Goal: Task Accomplishment & Management: Complete application form

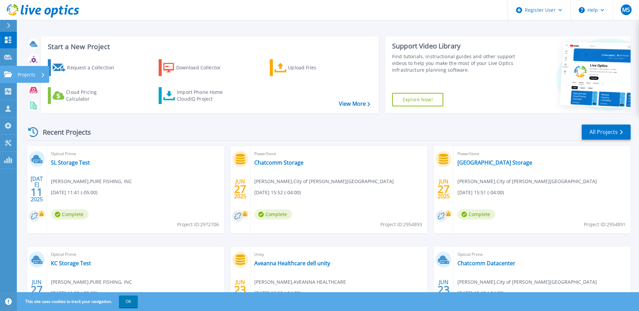
click at [37, 74] on div "Projects" at bounding box center [32, 75] width 28 height 18
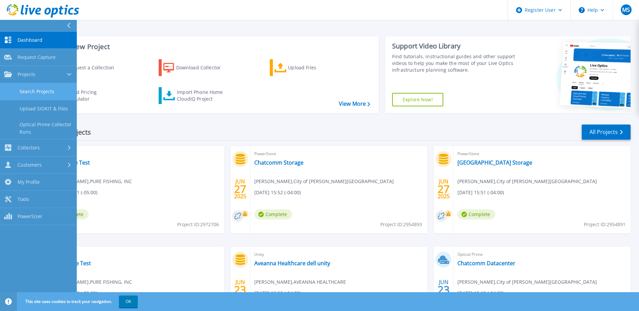
click at [35, 89] on link "Search Projects" at bounding box center [38, 91] width 77 height 17
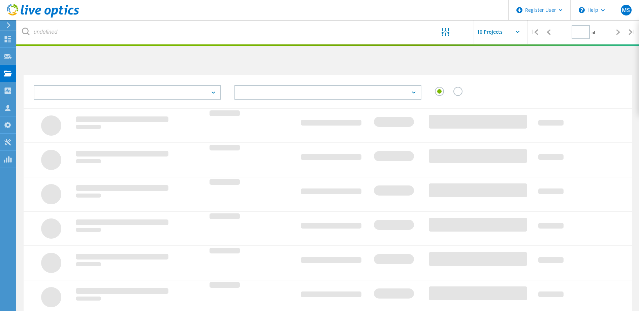
type input "1"
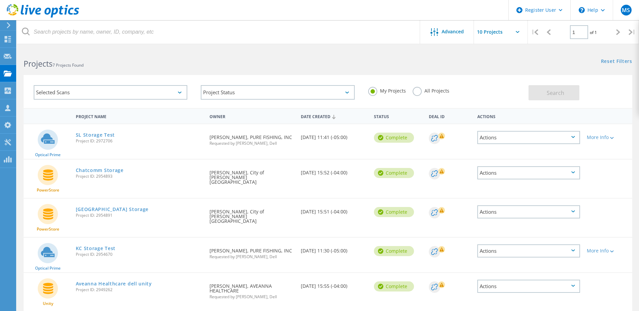
click at [422, 90] on label "All Projects" at bounding box center [431, 90] width 37 height 6
click at [0, 0] on input "All Projects" at bounding box center [0, 0] width 0 height 0
click at [548, 94] on span "Search" at bounding box center [556, 92] width 18 height 7
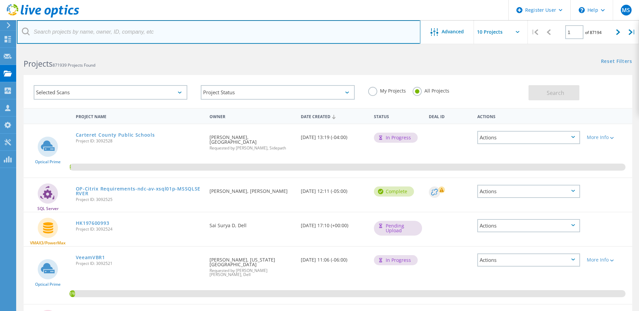
click at [132, 35] on input "text" at bounding box center [219, 32] width 404 height 24
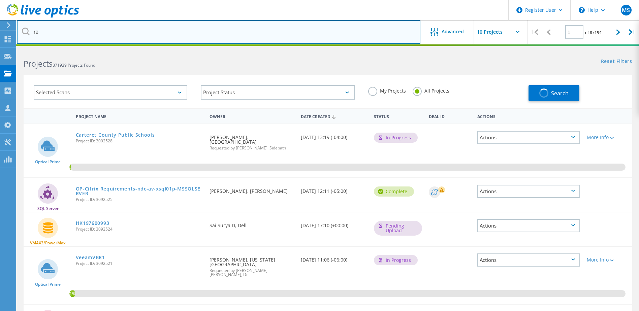
type input "r"
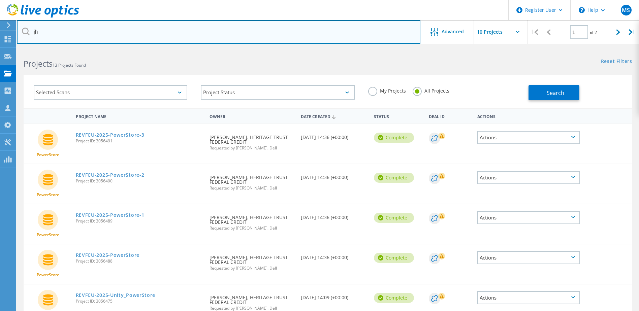
type input "j"
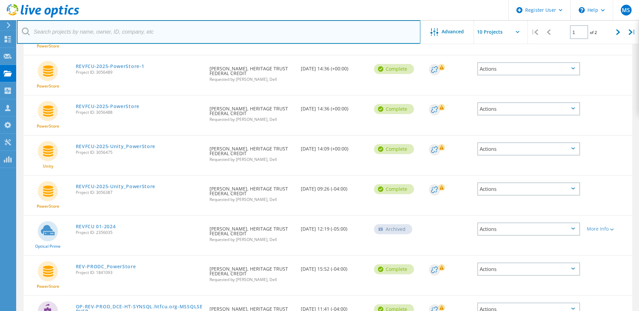
scroll to position [115, 0]
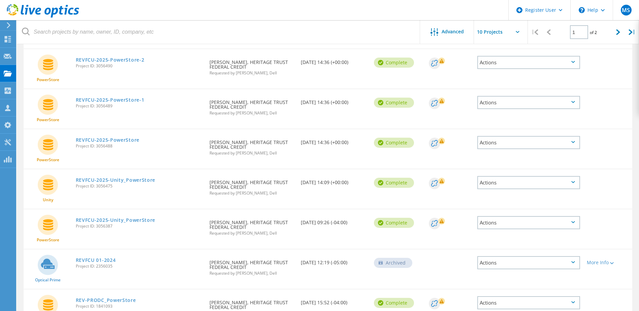
click at [50, 226] on icon at bounding box center [48, 224] width 10 height 11
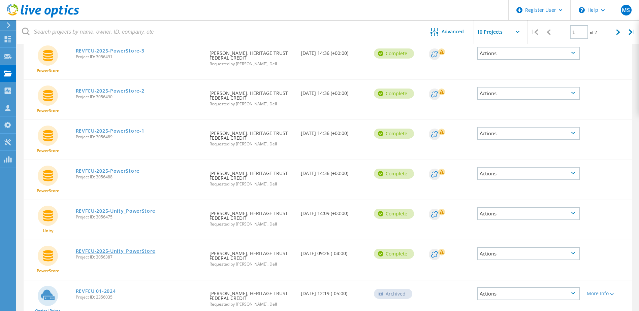
scroll to position [90, 0]
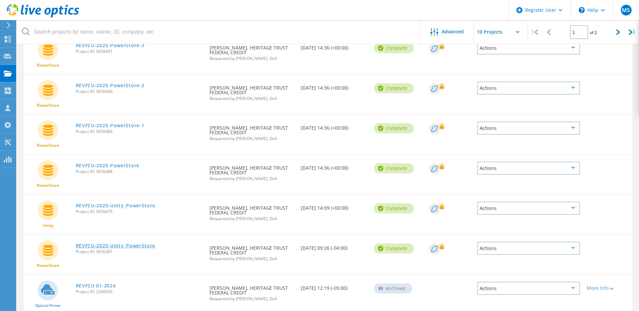
click at [90, 246] on link "REVFCU-2025-Unity_PowerStore" at bounding box center [116, 246] width 80 height 5
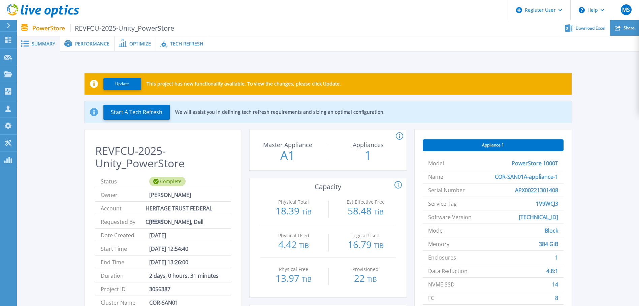
click at [624, 27] on div "Share" at bounding box center [624, 28] width 29 height 16
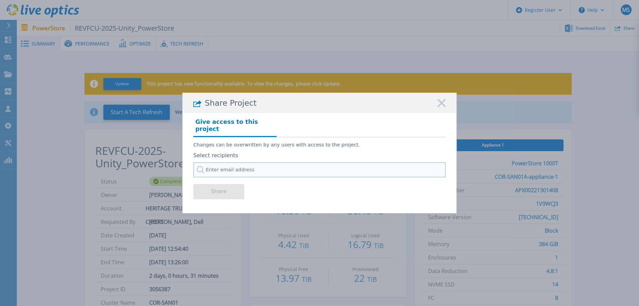
click at [232, 166] on input "text" at bounding box center [319, 169] width 252 height 15
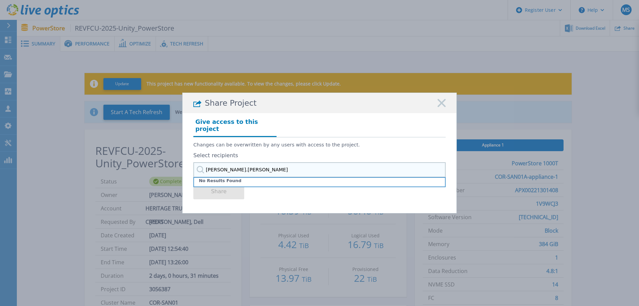
type input "chris.romero"
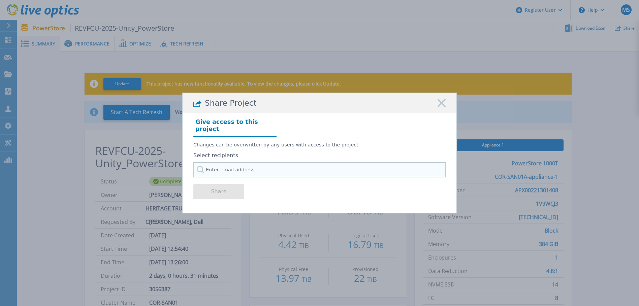
click at [223, 168] on input "text" at bounding box center [319, 169] width 252 height 15
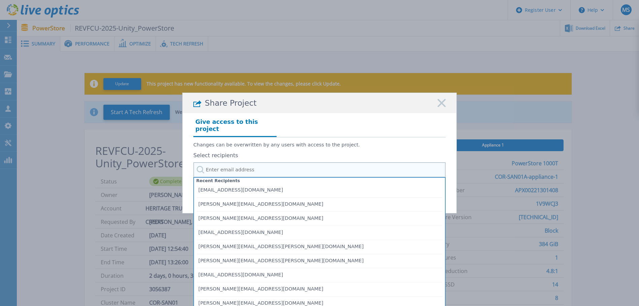
paste input "chris.romero@echostor.com"
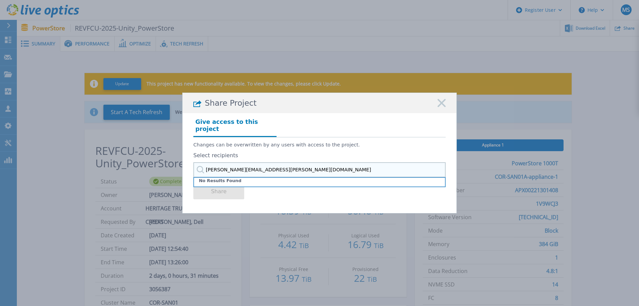
type input "chris.romero@echostor.com"
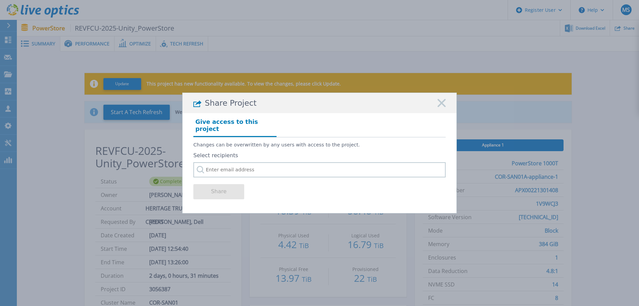
click at [279, 157] on div "Select recipients" at bounding box center [319, 165] width 252 height 25
click at [244, 172] on input "text" at bounding box center [319, 169] width 252 height 15
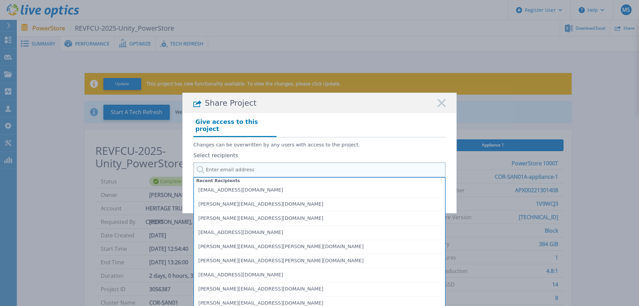
paste input "chris.romero@echostor.com"
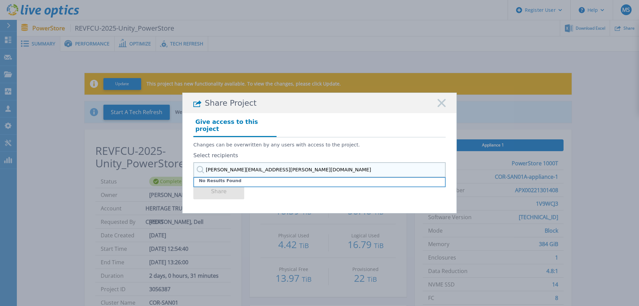
type input "chris.romero@echostor.com"
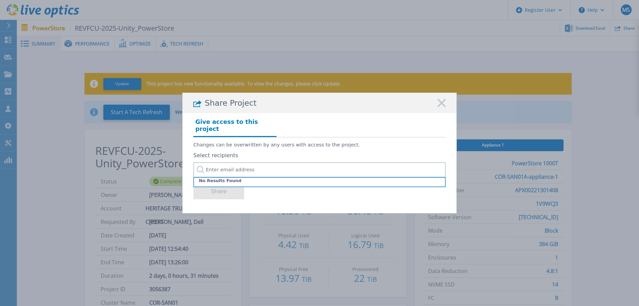
click at [269, 149] on div "Changes can be overwritten by any users with access to the project. Select reci…" at bounding box center [319, 158] width 252 height 40
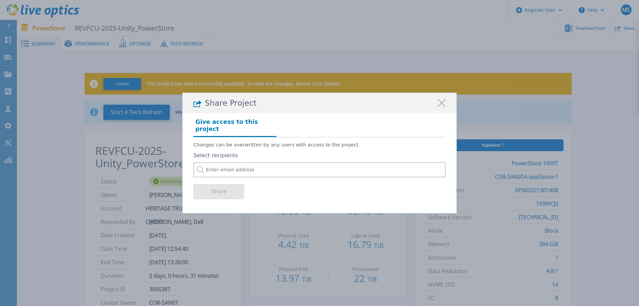
click at [443, 105] on rect at bounding box center [441, 103] width 9 height 9
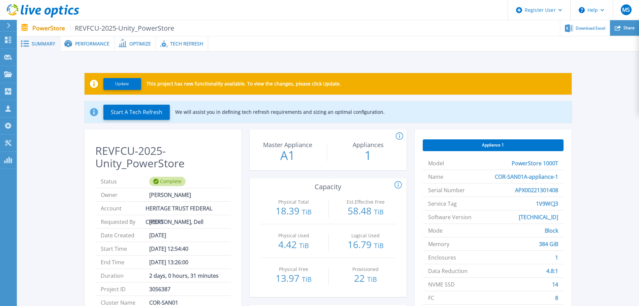
click at [622, 26] on div "Share" at bounding box center [624, 28] width 29 height 16
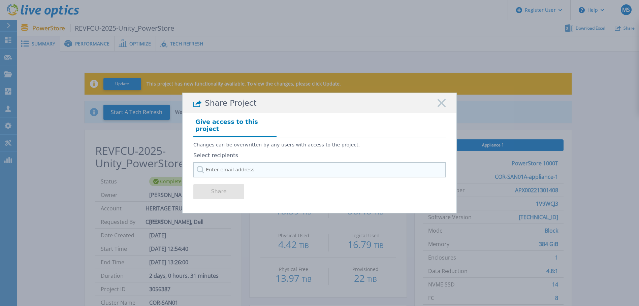
click at [214, 171] on input "text" at bounding box center [319, 169] width 252 height 15
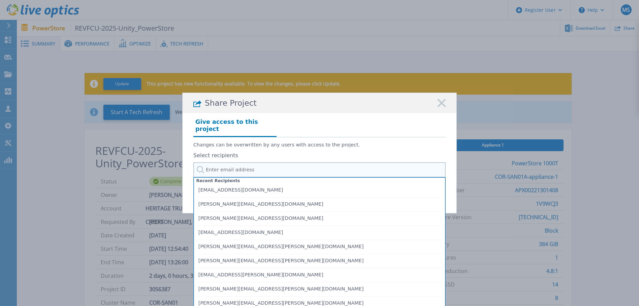
paste input "chris.romero@echostor.com"
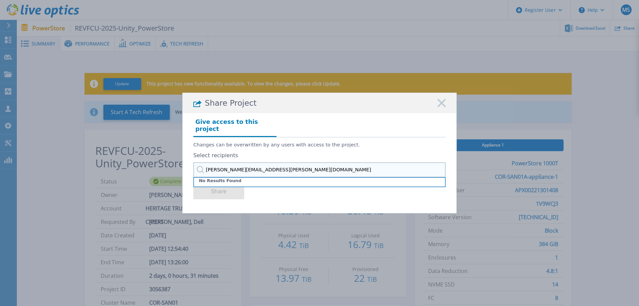
type input "chris.romero@echostor.com"
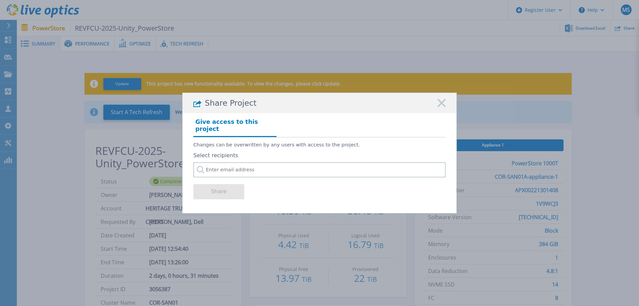
click at [440, 108] on rect at bounding box center [441, 103] width 9 height 9
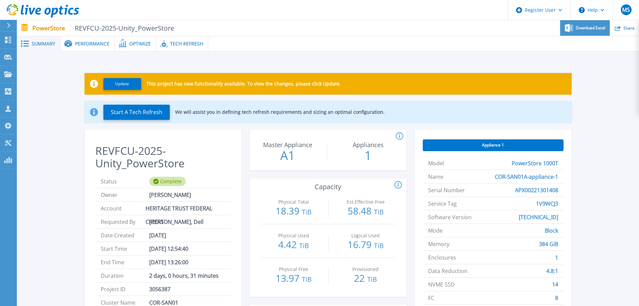
click at [588, 31] on div "Download Excel" at bounding box center [585, 28] width 50 height 16
click at [42, 112] on div "Update This project has new functionality available. To view the changes, pleas…" at bounding box center [328, 210] width 602 height 297
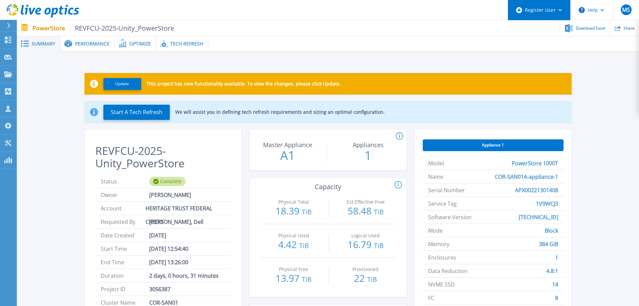
click at [558, 13] on div "Register User" at bounding box center [539, 10] width 62 height 20
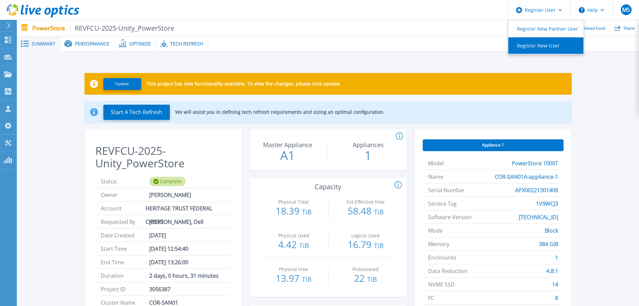
click at [540, 45] on link "Register New User" at bounding box center [546, 45] width 75 height 17
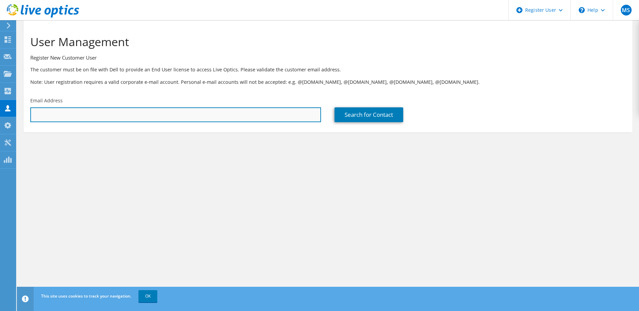
click at [169, 118] on input "text" at bounding box center [175, 115] width 291 height 15
paste input "chris.romero@echostor.com"
type input "chris.romero@echostor.com"
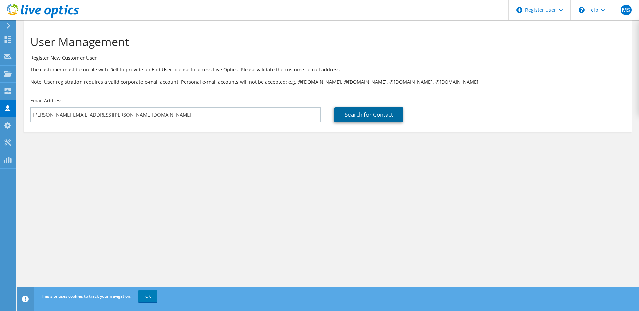
click at [360, 112] on link "Search for Contact" at bounding box center [369, 115] width 69 height 15
type input "echostor"
type input "Chris"
type input "Romero"
type input "United States"
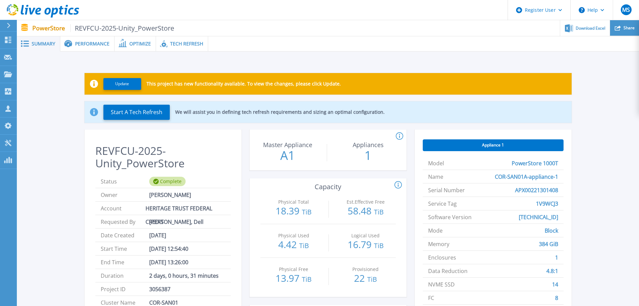
click at [625, 30] on span "Share" at bounding box center [629, 28] width 11 height 4
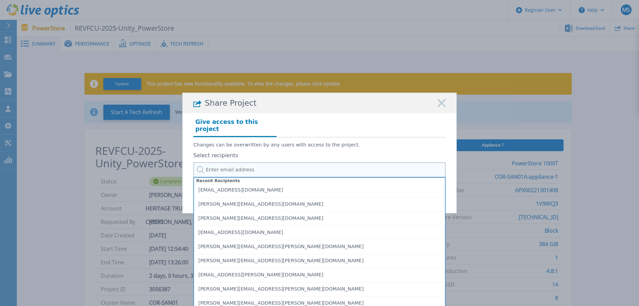
click at [332, 164] on input "text" at bounding box center [319, 169] width 252 height 15
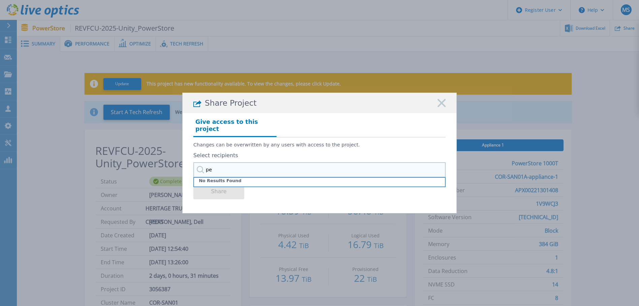
type input "p"
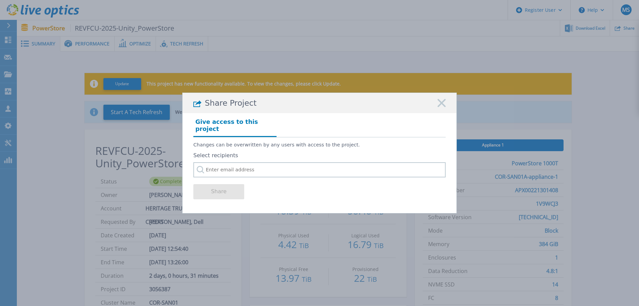
click at [442, 107] on icon at bounding box center [442, 103] width 8 height 8
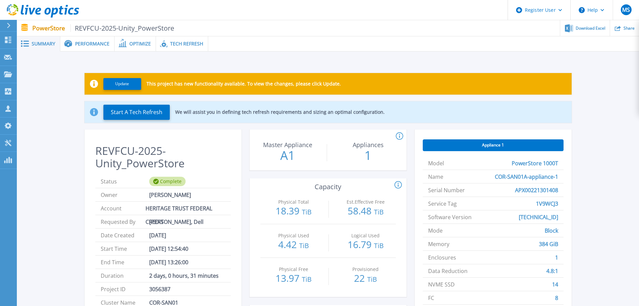
click at [92, 46] on span "Performance" at bounding box center [92, 43] width 34 height 5
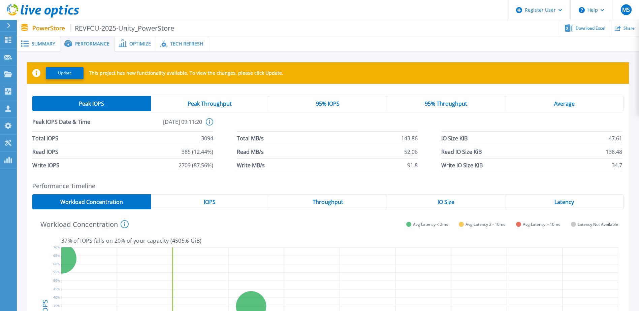
click at [143, 41] on span "Optimize" at bounding box center [140, 43] width 22 height 5
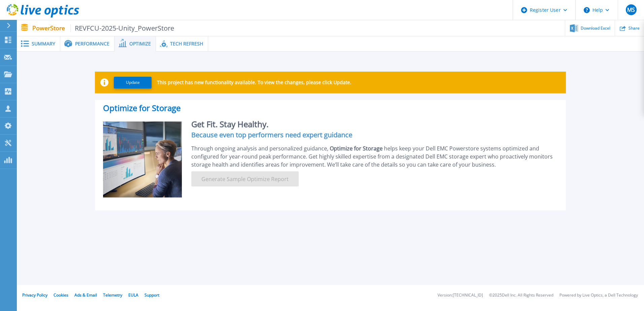
click at [172, 47] on div "Tech Refresh" at bounding box center [182, 43] width 52 height 15
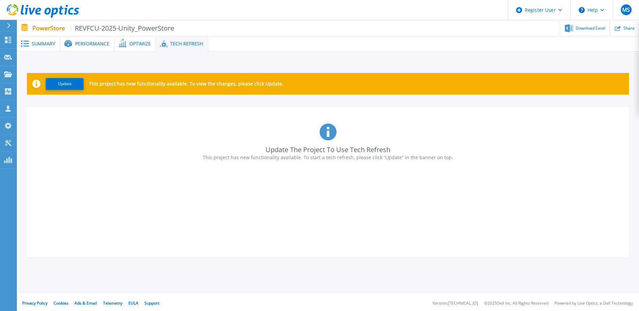
click at [98, 46] on span "Performance" at bounding box center [92, 43] width 34 height 5
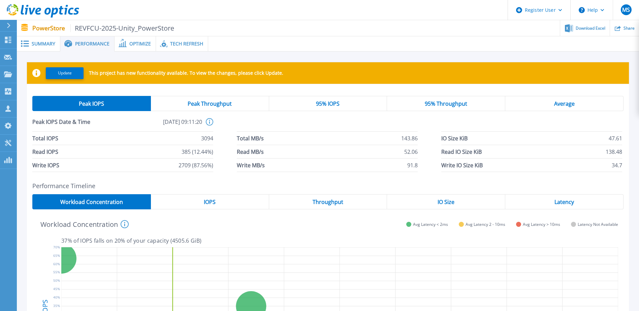
click at [42, 47] on div "Summary" at bounding box center [38, 43] width 43 height 15
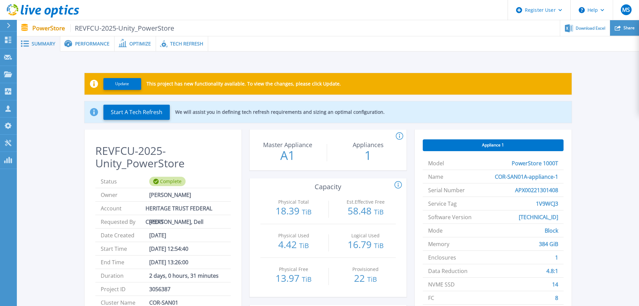
click at [626, 31] on div "Share" at bounding box center [624, 28] width 29 height 16
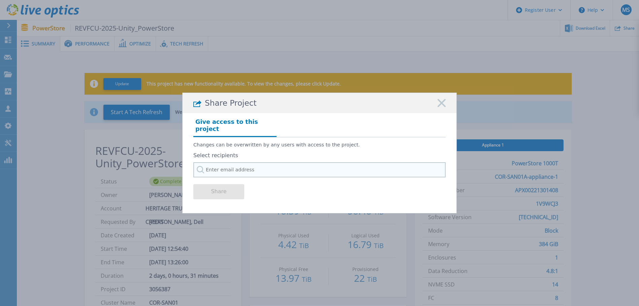
click at [340, 168] on input "text" at bounding box center [319, 169] width 252 height 15
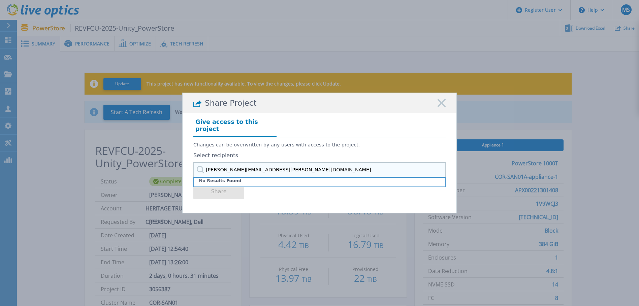
type input "[PERSON_NAME][EMAIL_ADDRESS][PERSON_NAME][DOMAIN_NAME]"
drag, startPoint x: 281, startPoint y: 165, endPoint x: 182, endPoint y: 152, distance: 100.7
click at [182, 152] on div "Share Project Give access to this project Changes can be overwritten by any use…" at bounding box center [319, 153] width 639 height 306
type input "Pete.Condon@dell.com"
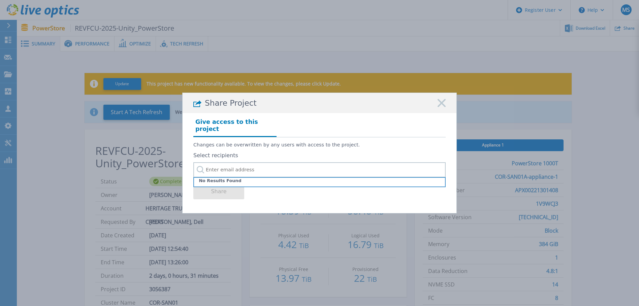
click at [440, 108] on rect at bounding box center [441, 103] width 9 height 9
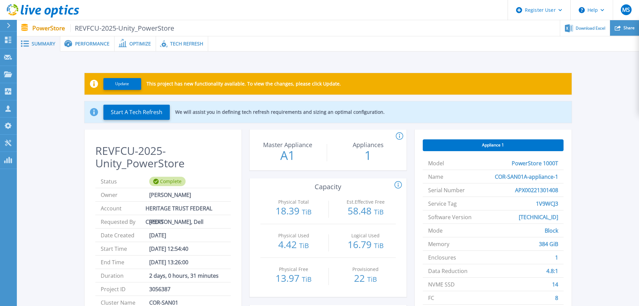
click at [621, 29] on div "Share" at bounding box center [624, 28] width 29 height 16
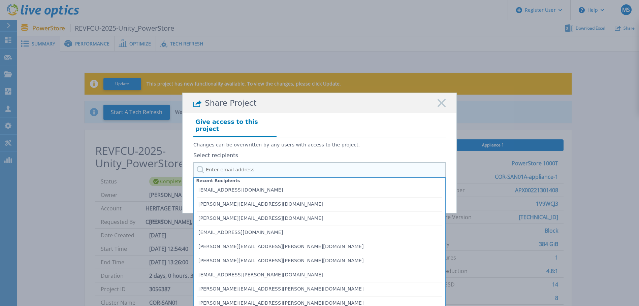
click at [273, 162] on input "text" at bounding box center [319, 169] width 252 height 15
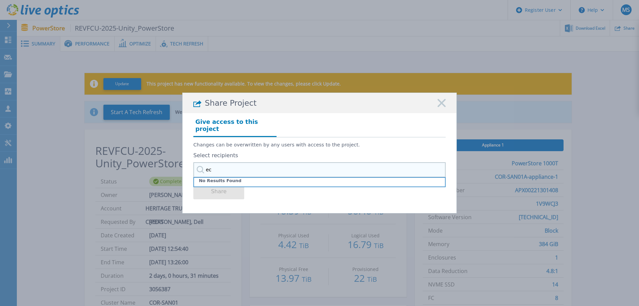
type input "e"
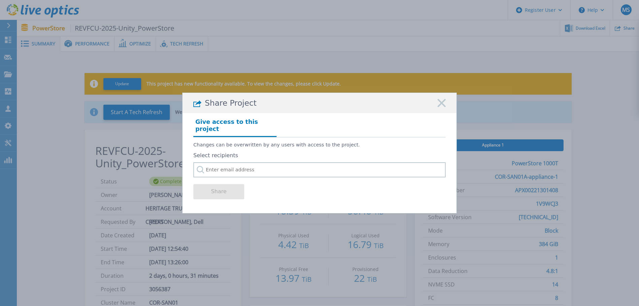
click at [441, 106] on rect at bounding box center [441, 103] width 9 height 9
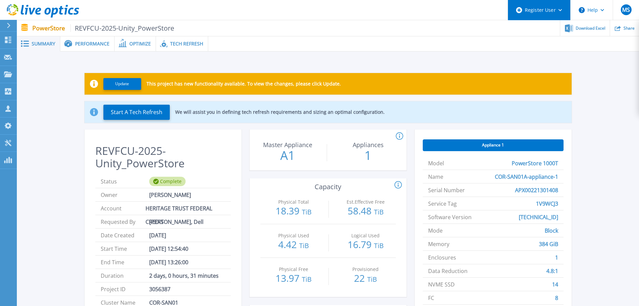
click at [547, 9] on div "Register User" at bounding box center [539, 10] width 62 height 20
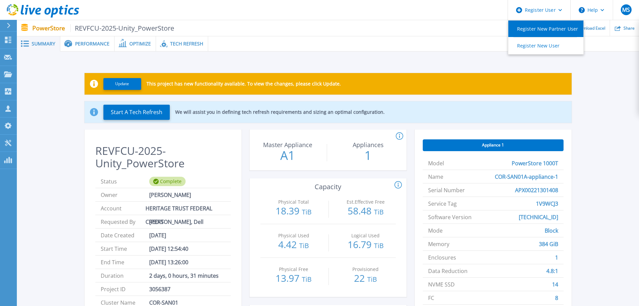
click at [540, 25] on link "Register New Partner User" at bounding box center [546, 29] width 75 height 17
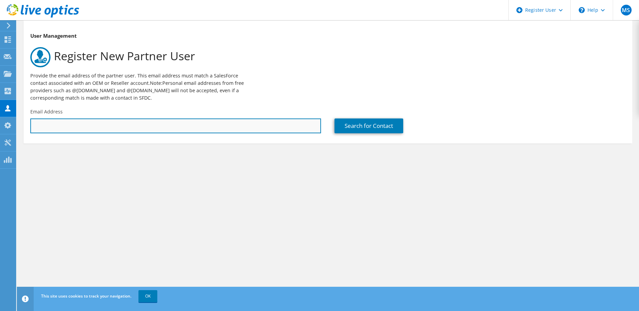
click at [103, 123] on input "text" at bounding box center [175, 126] width 291 height 15
type input "e"
type input "O"
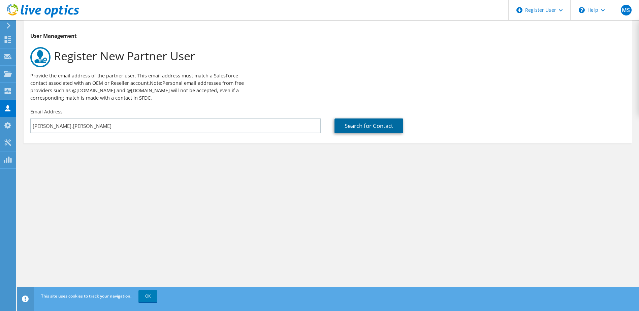
click at [375, 122] on link "Search for Contact" at bounding box center [369, 126] width 69 height 15
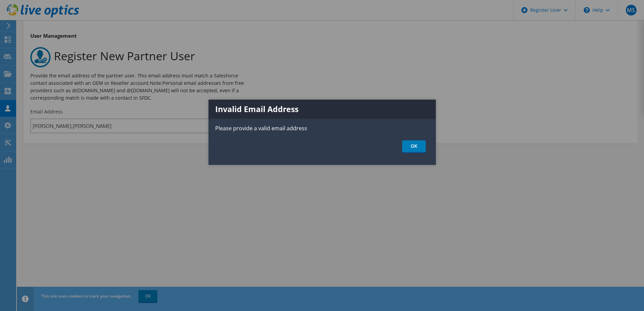
click at [427, 147] on ul "OK" at bounding box center [322, 147] width 227 height 12
click at [420, 147] on link "OK" at bounding box center [414, 147] width 24 height 12
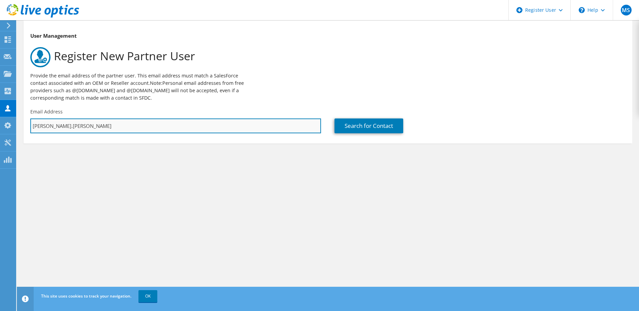
click at [222, 128] on input "[PERSON_NAME].[PERSON_NAME]" at bounding box center [175, 126] width 291 height 15
type input "[PERSON_NAME][EMAIL_ADDRESS][PERSON_NAME][DOMAIN_NAME]"
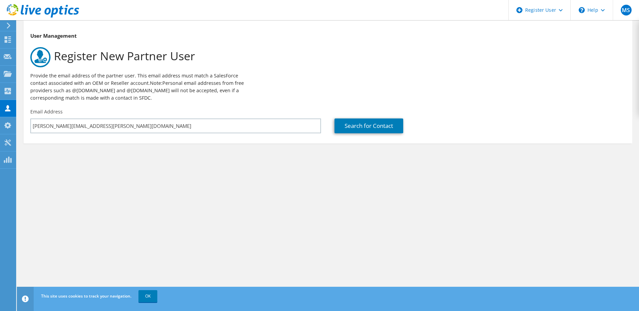
click at [354, 118] on div "Search for Contact" at bounding box center [480, 121] width 304 height 32
click at [355, 120] on link "Search for Contact" at bounding box center [369, 126] width 69 height 15
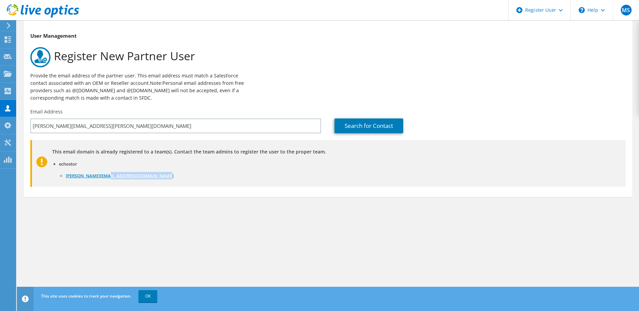
drag, startPoint x: 132, startPoint y: 178, endPoint x: 67, endPoint y: 176, distance: 64.7
click at [67, 176] on li "[PERSON_NAME][EMAIL_ADDRESS][DOMAIN_NAME]" at bounding box center [339, 175] width 547 height 7
drag, startPoint x: 67, startPoint y: 176, endPoint x: 138, endPoint y: 168, distance: 71.3
click at [138, 168] on li "echostor [PERSON_NAME][EMAIL_ADDRESS][DOMAIN_NAME]" at bounding box center [335, 169] width 553 height 19
drag, startPoint x: 129, startPoint y: 176, endPoint x: 66, endPoint y: 174, distance: 63.1
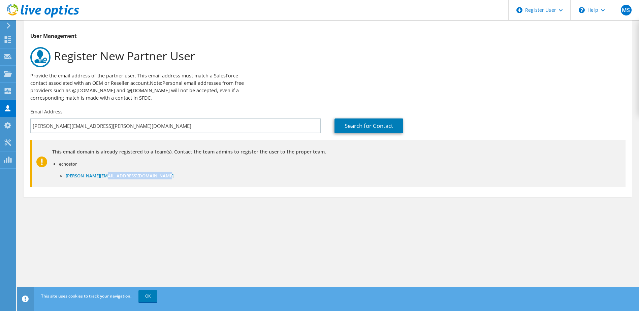
click at [66, 174] on li "[PERSON_NAME][EMAIL_ADDRESS][DOMAIN_NAME]" at bounding box center [339, 175] width 547 height 7
copy link "[PERSON_NAME][EMAIL_ADDRESS][DOMAIN_NAME]"
click at [300, 237] on div "User Management Register New Partner User Provide the email address of the part…" at bounding box center [328, 128] width 622 height 217
